Goal: Check status: Check status

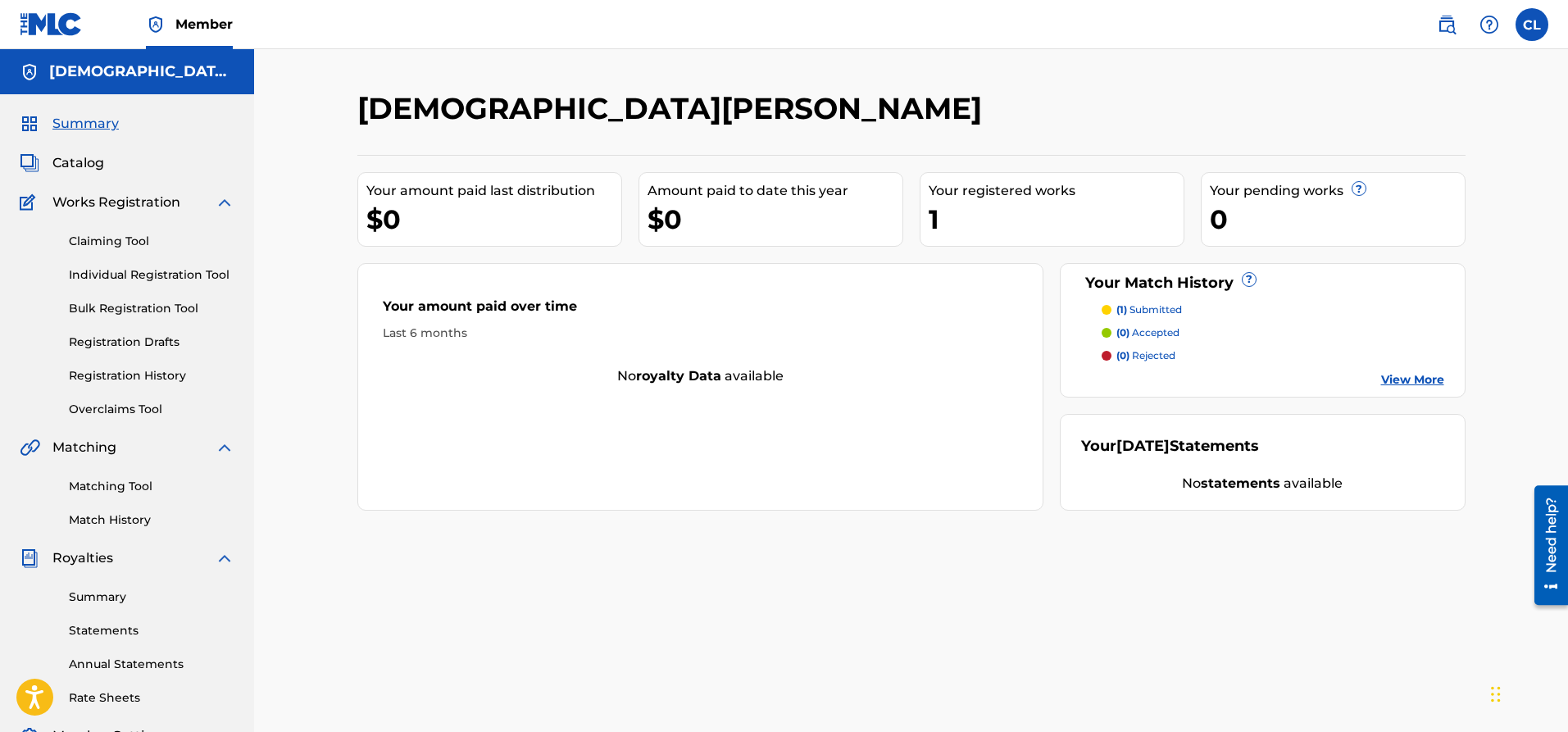
click at [1149, 313] on p "(1) submitted" at bounding box center [1149, 309] width 65 height 14
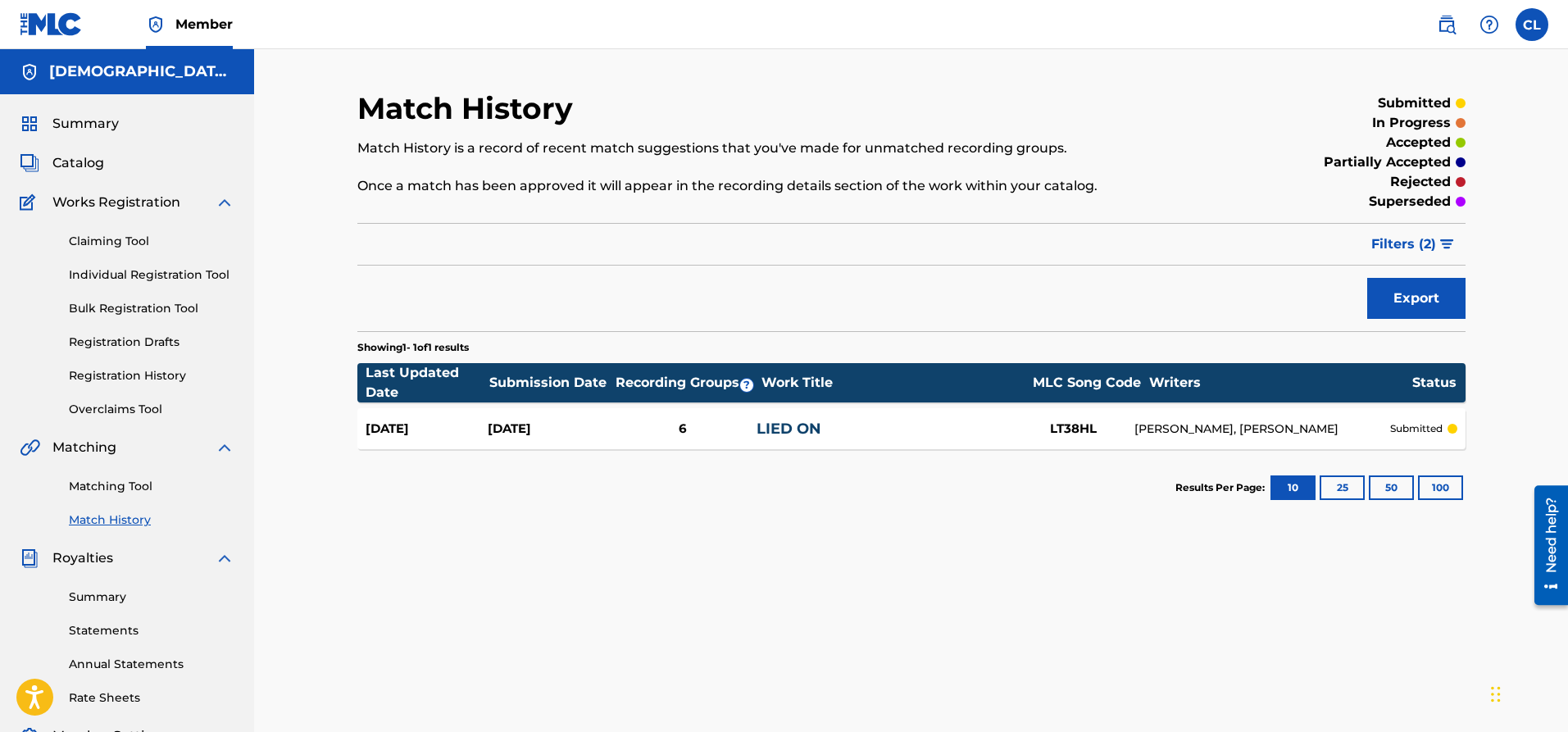
click at [642, 437] on div "6" at bounding box center [683, 428] width 147 height 19
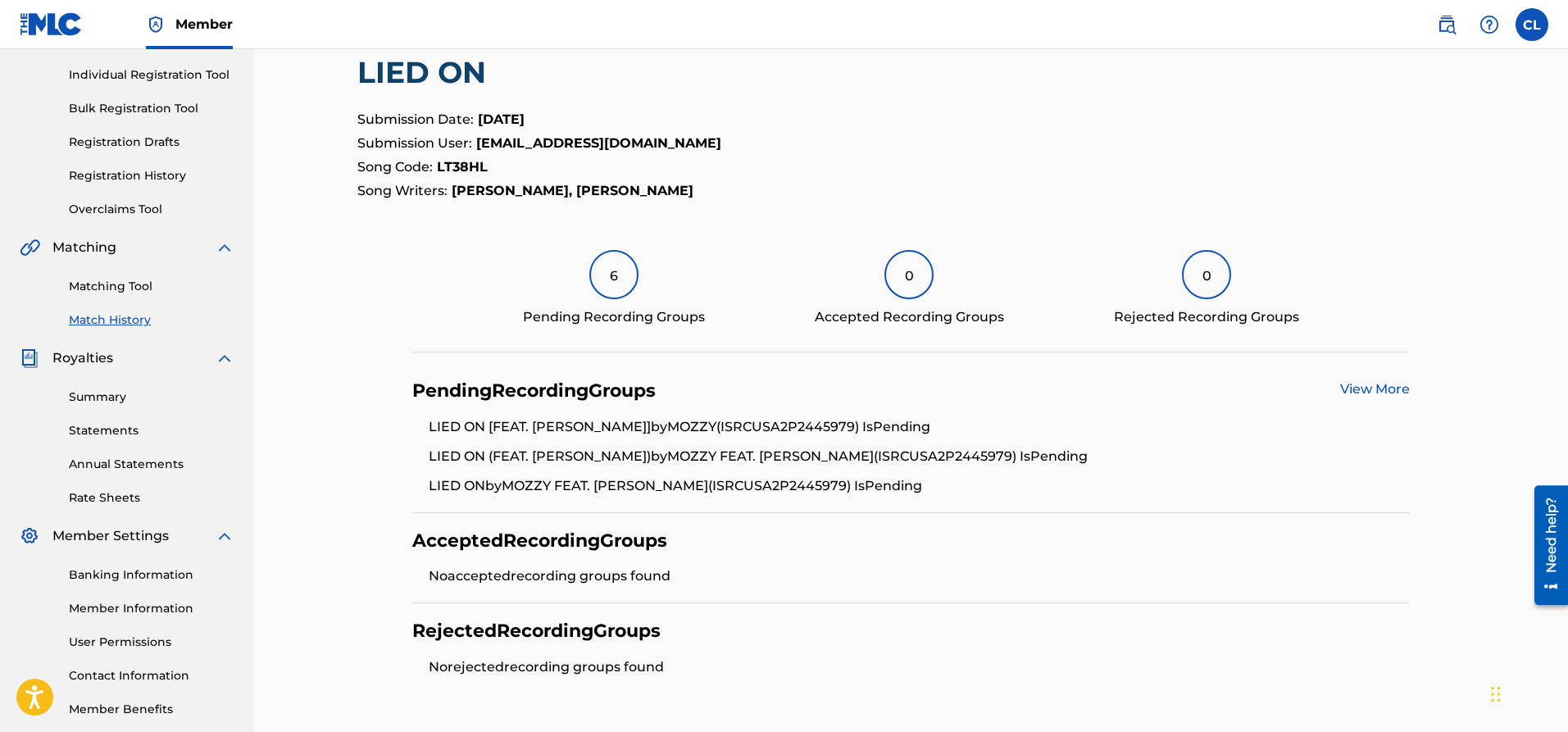
scroll to position [246, 0]
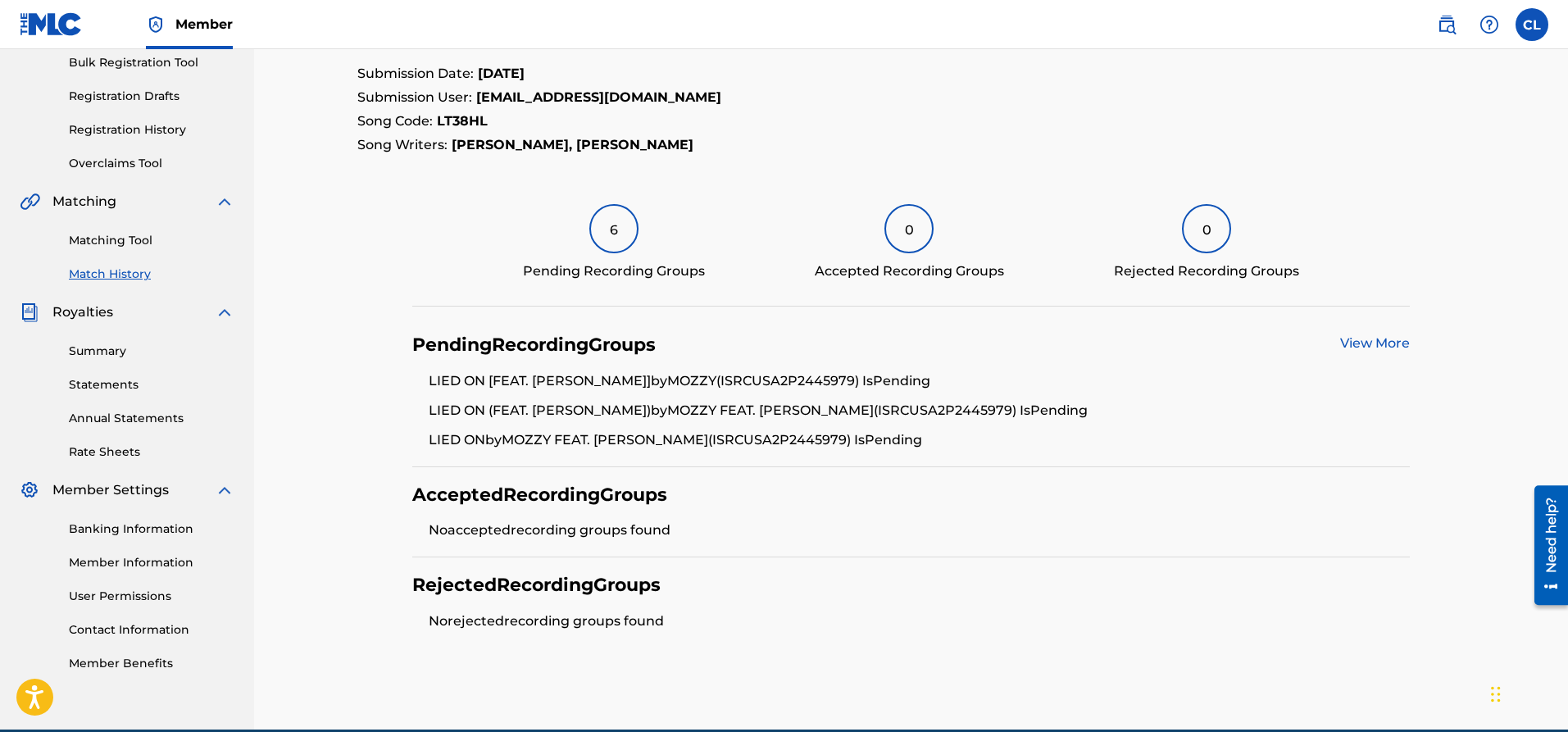
click at [1400, 338] on link "View More" at bounding box center [1375, 343] width 70 height 15
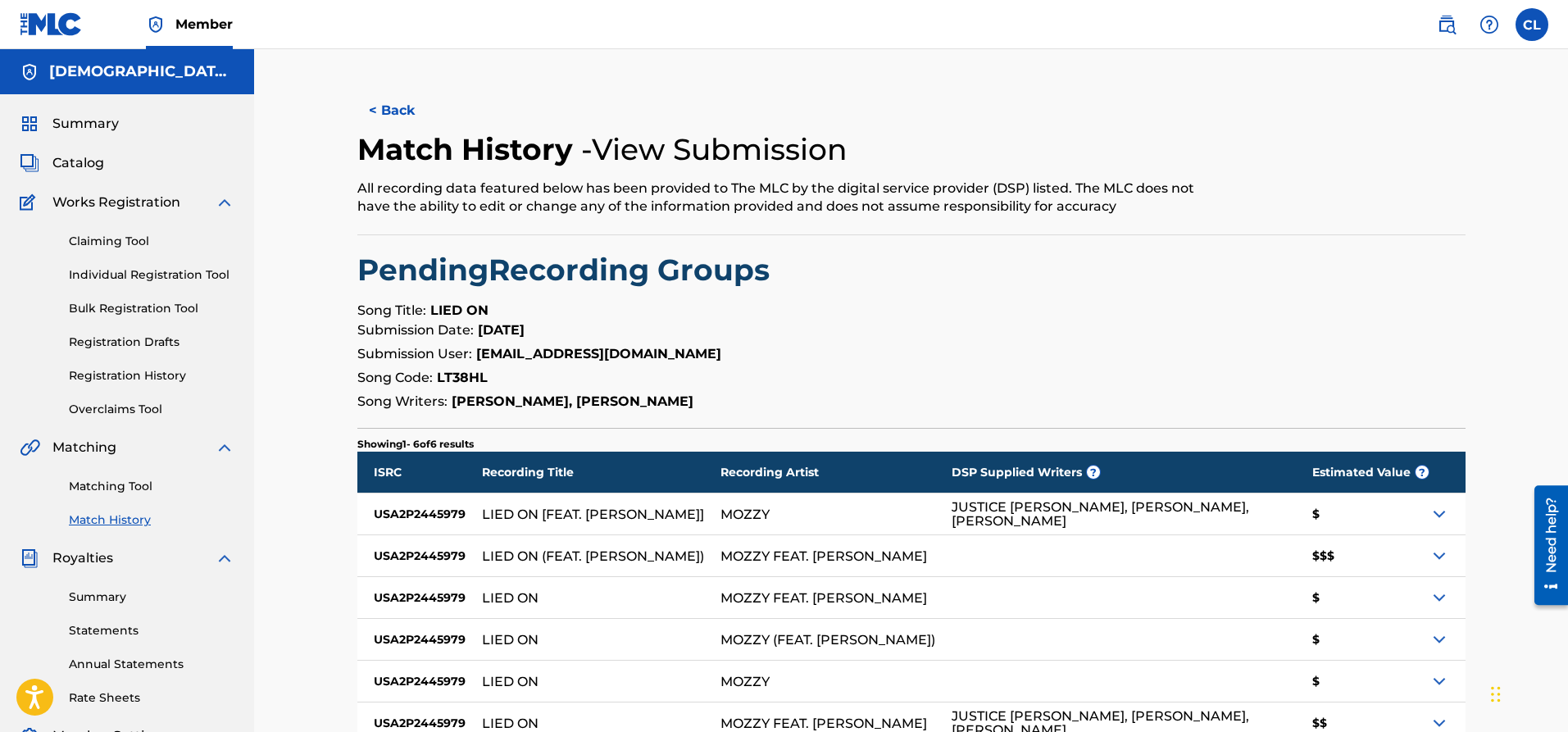
click at [1434, 515] on img at bounding box center [1439, 514] width 20 height 20
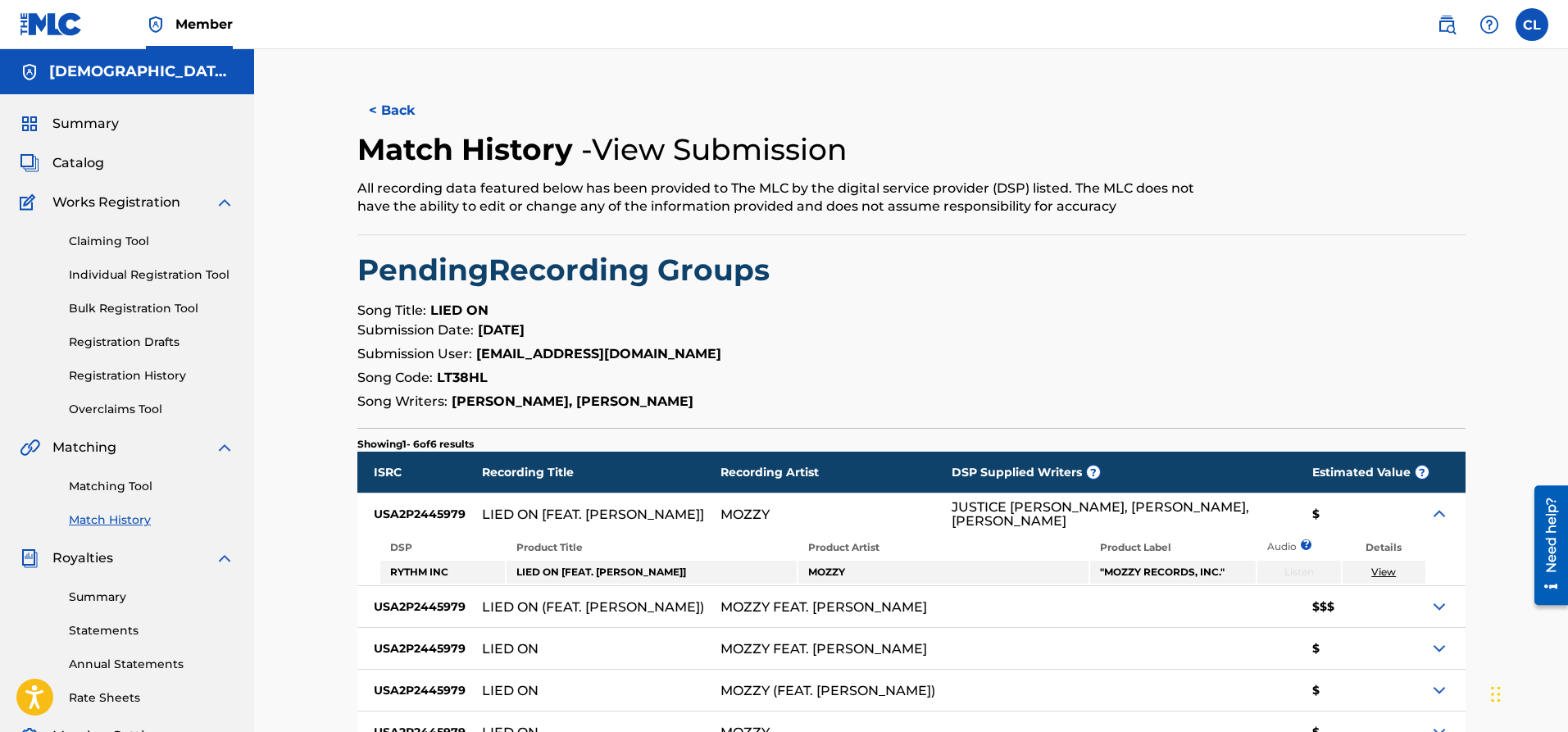
click at [1432, 514] on img at bounding box center [1439, 514] width 20 height 20
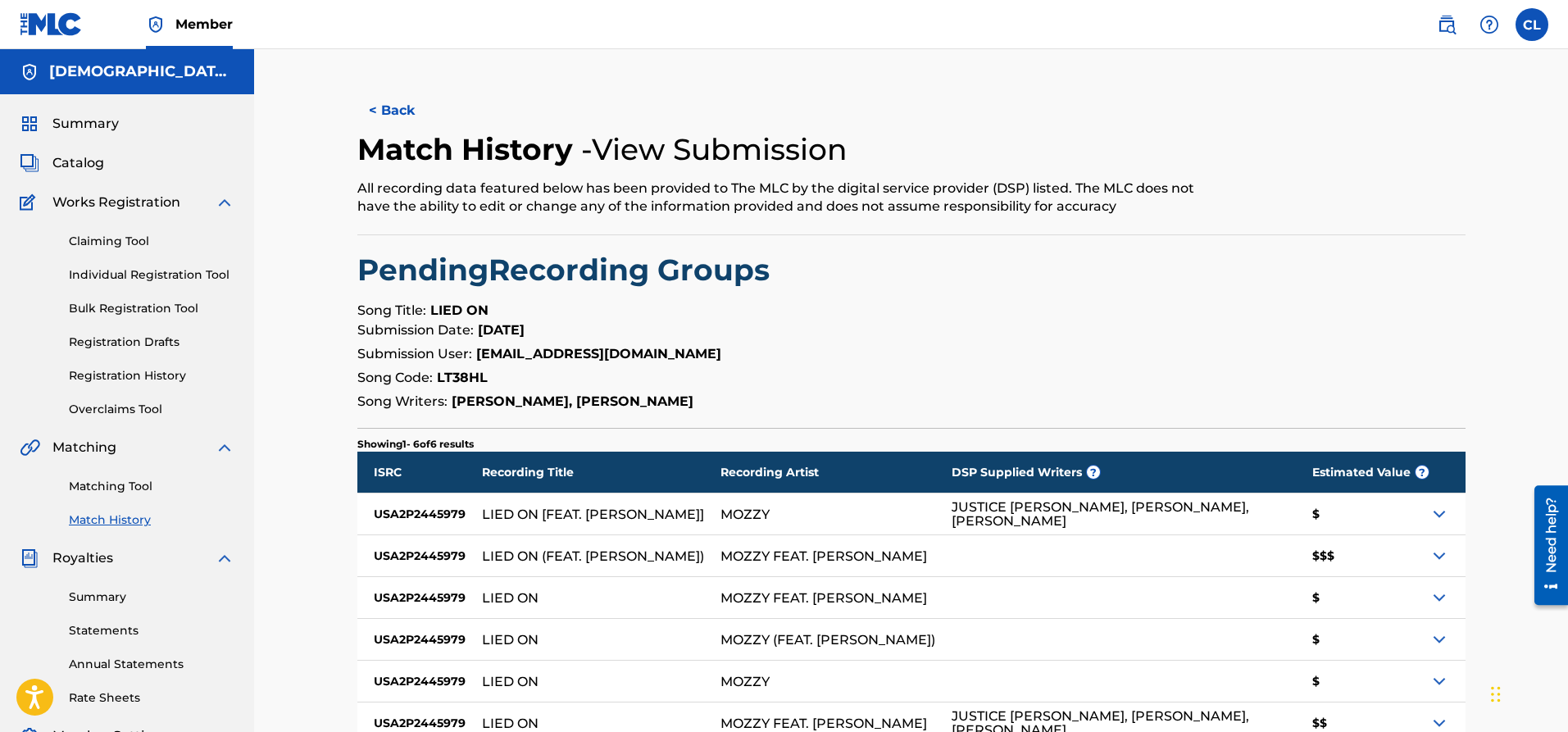
click at [1320, 559] on div "$$$" at bounding box center [1362, 555] width 134 height 41
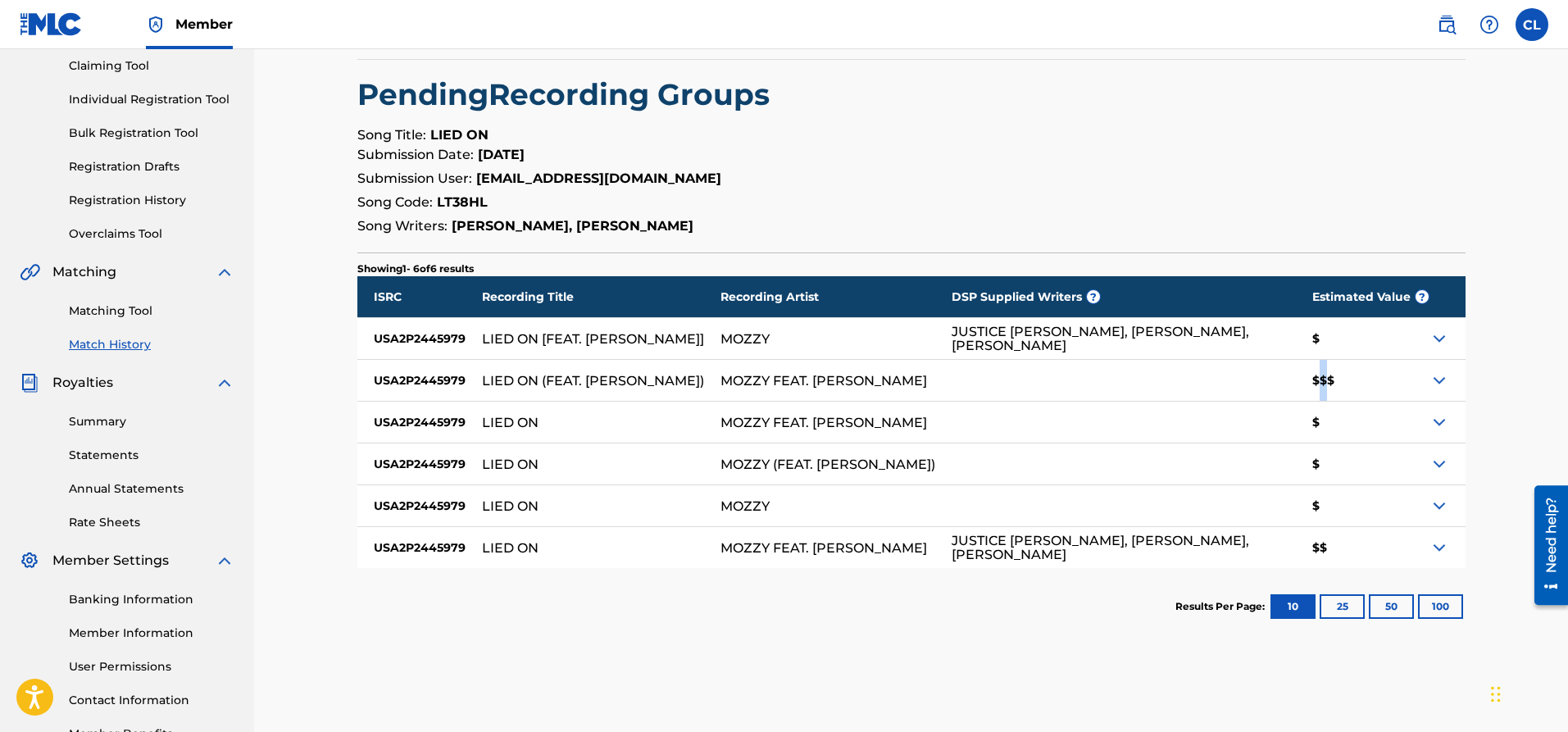
scroll to position [202, 0]
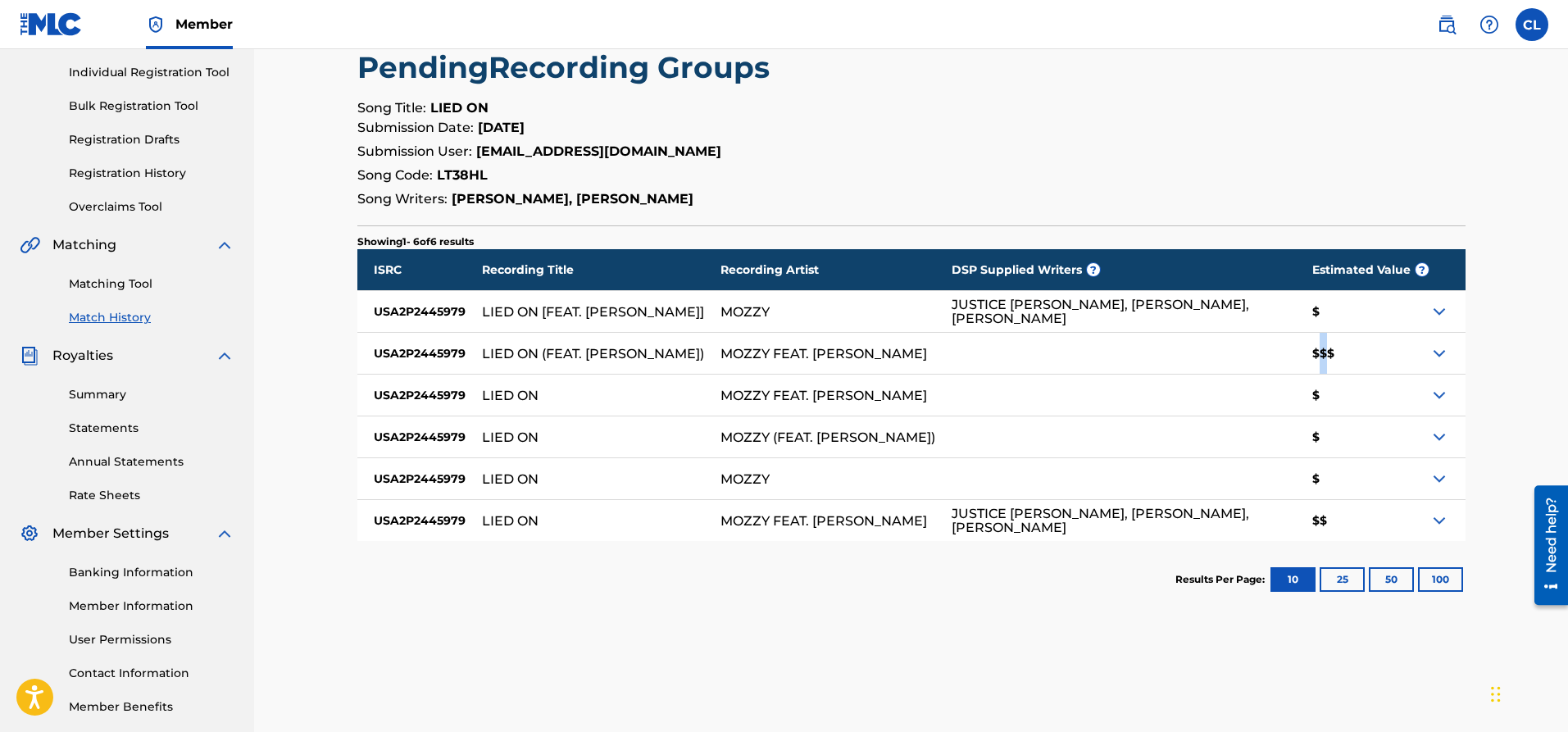
click at [1445, 350] on img at bounding box center [1439, 353] width 20 height 20
